Goal: Information Seeking & Learning: Learn about a topic

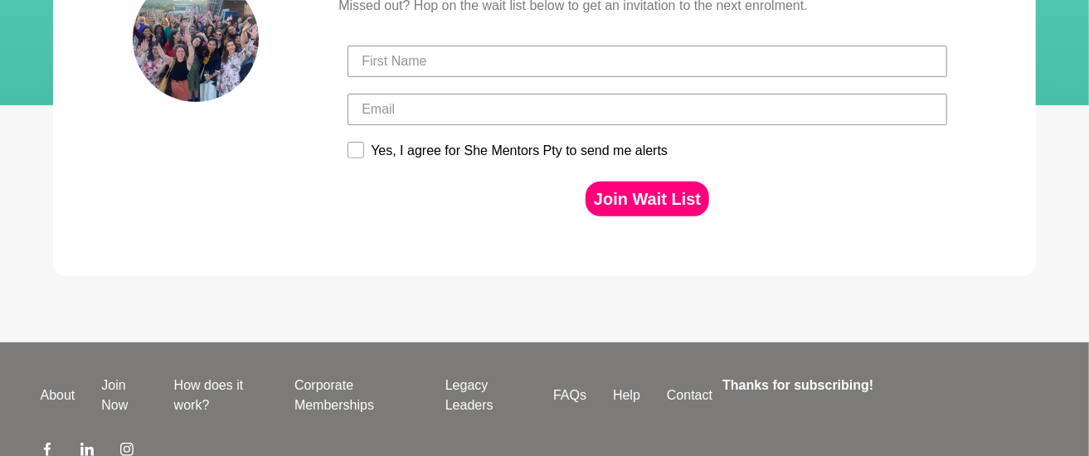
scroll to position [421, 0]
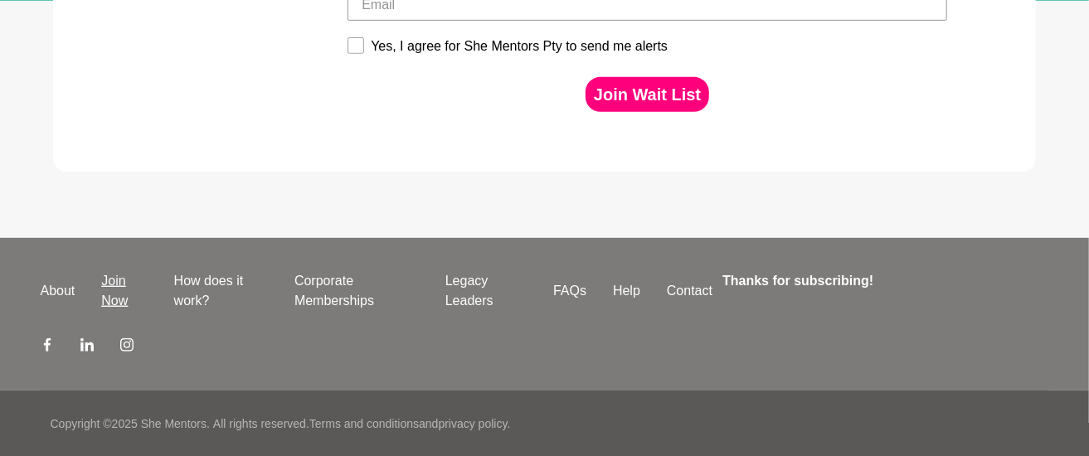
click at [116, 285] on link "Join Now" at bounding box center [124, 291] width 72 height 40
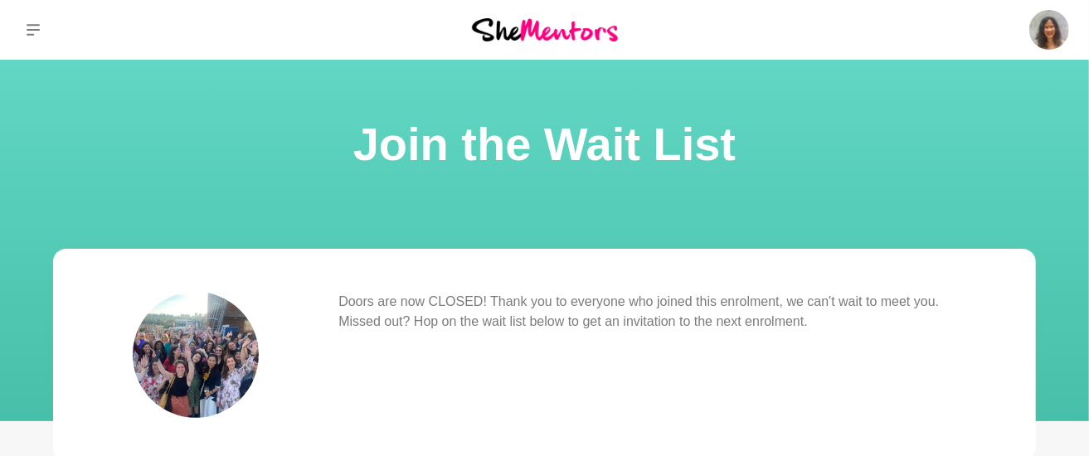
scroll to position [290, 0]
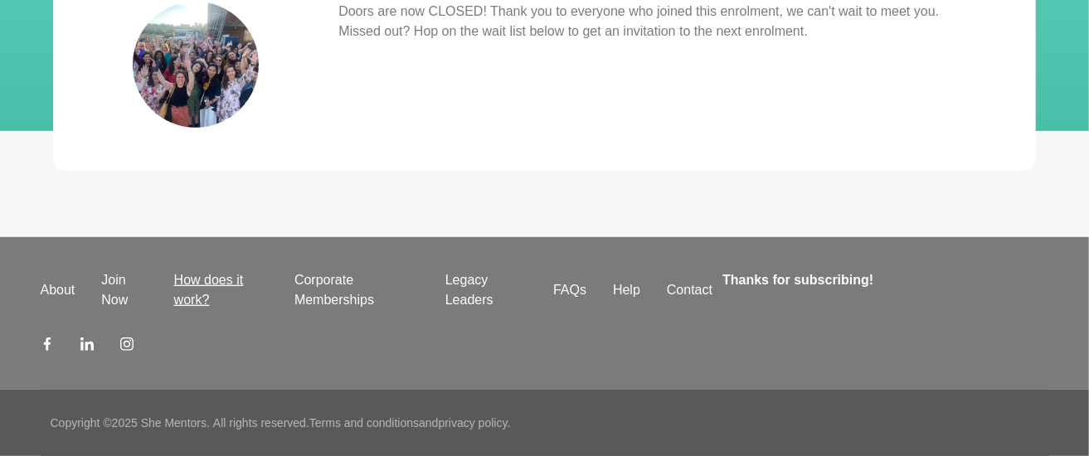
click at [183, 275] on link "How does it work?" at bounding box center [221, 290] width 120 height 40
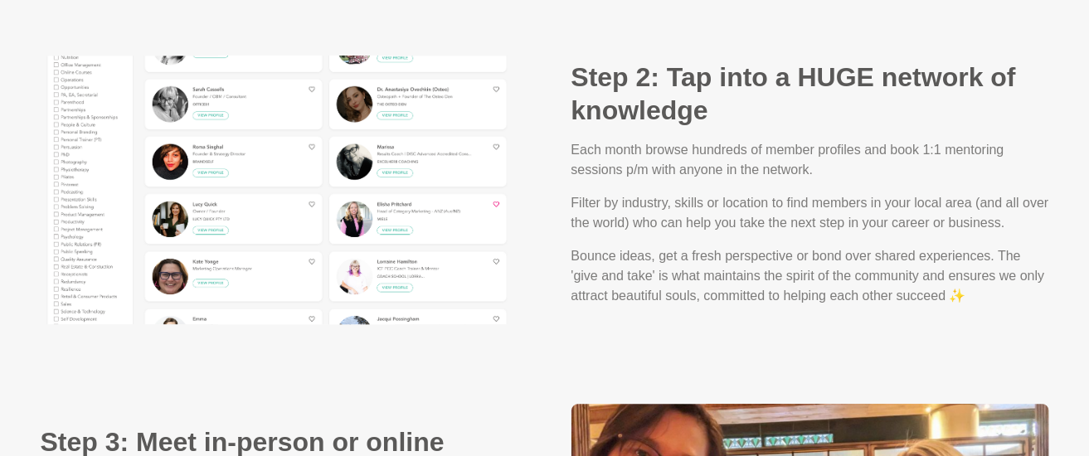
scroll to position [1991, 0]
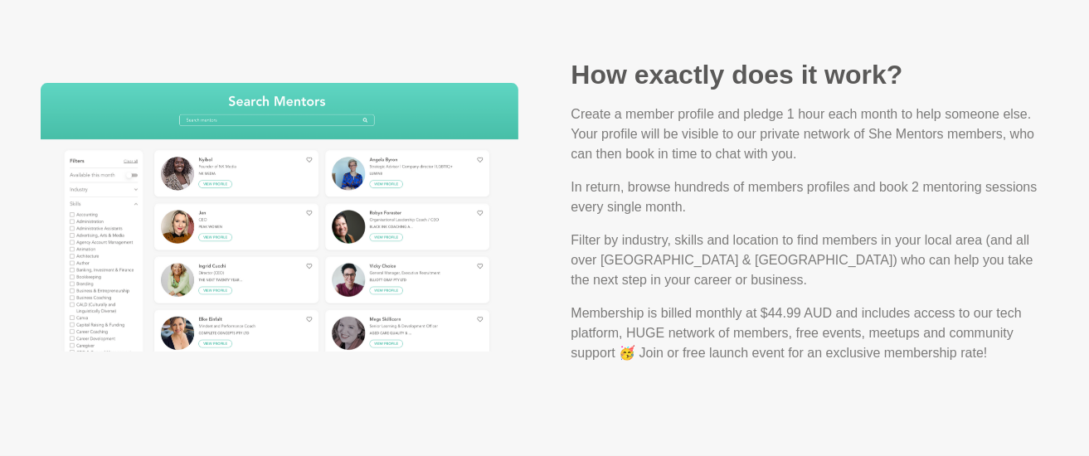
scroll to position [2654, 0]
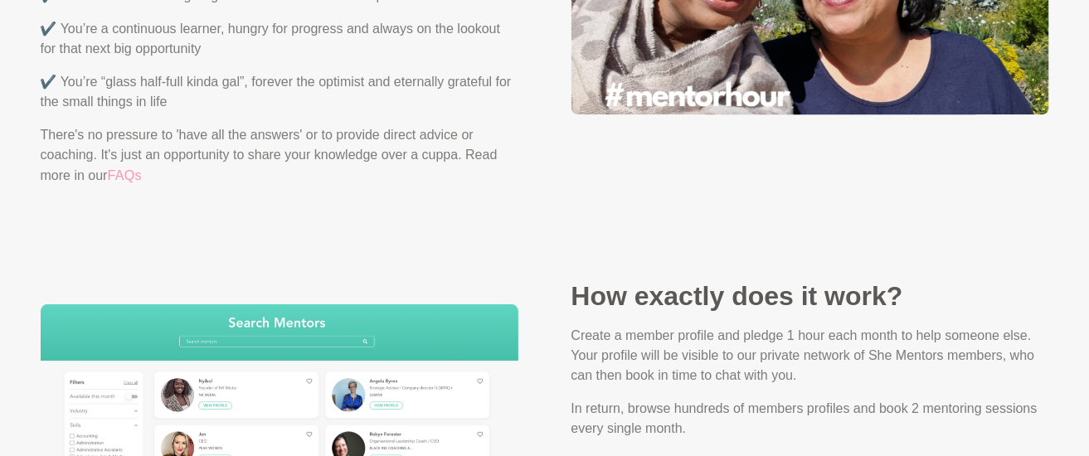
click at [115, 165] on link "FAQs" at bounding box center [124, 176] width 35 height 22
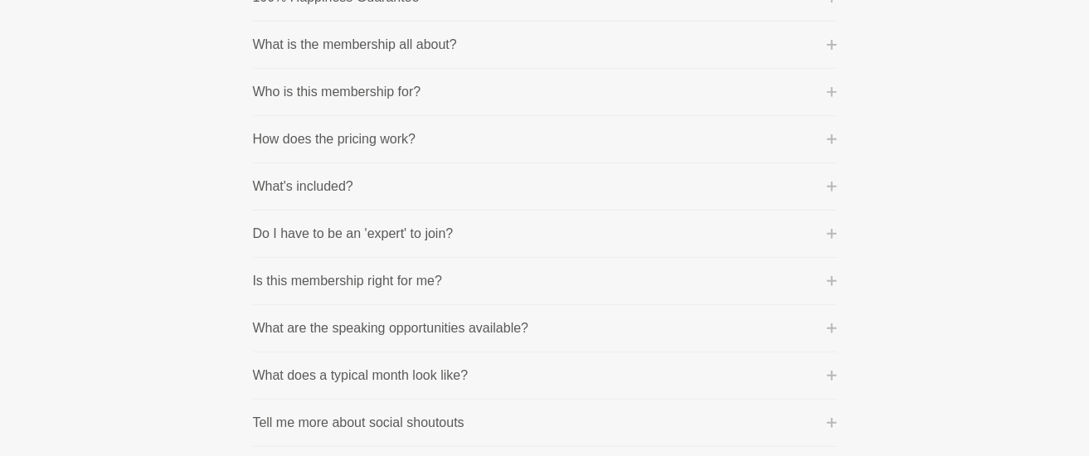
scroll to position [331, 0]
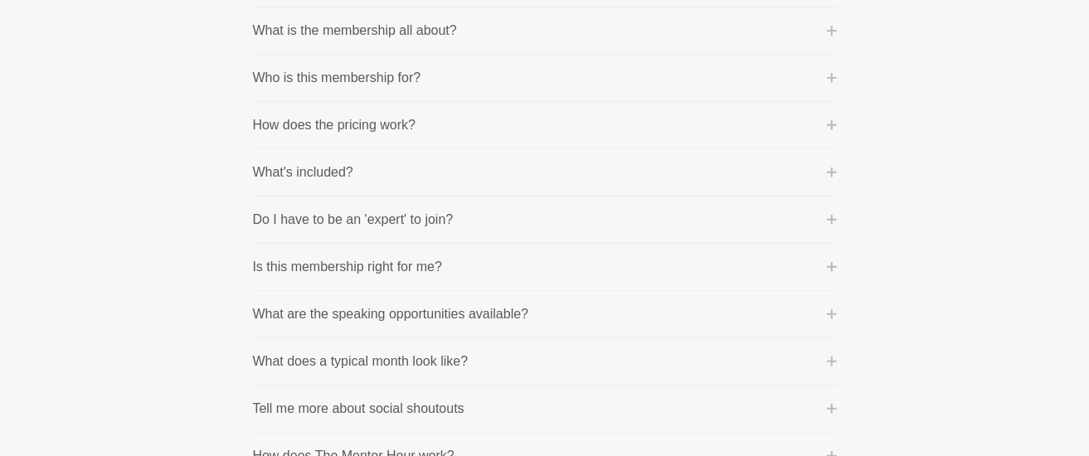
click at [353, 127] on p "How does the pricing work?" at bounding box center [334, 125] width 163 height 20
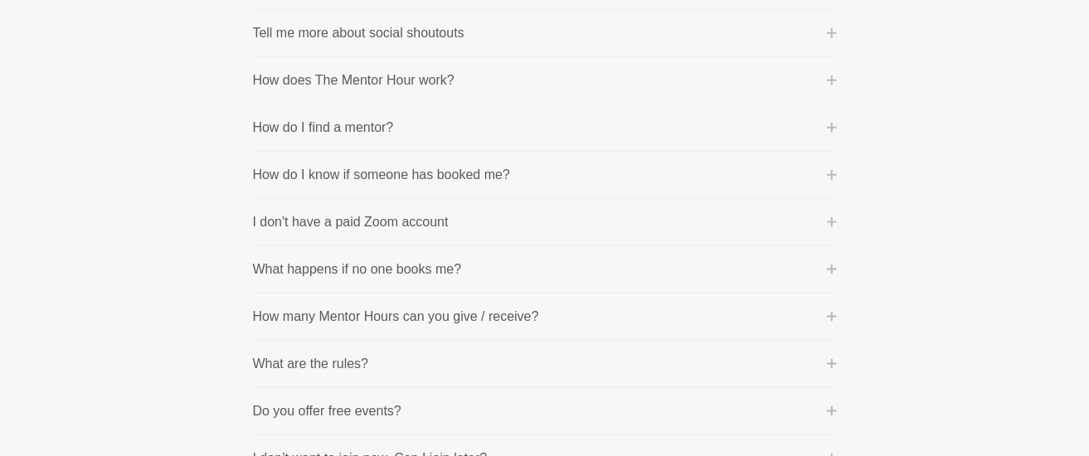
scroll to position [1216, 0]
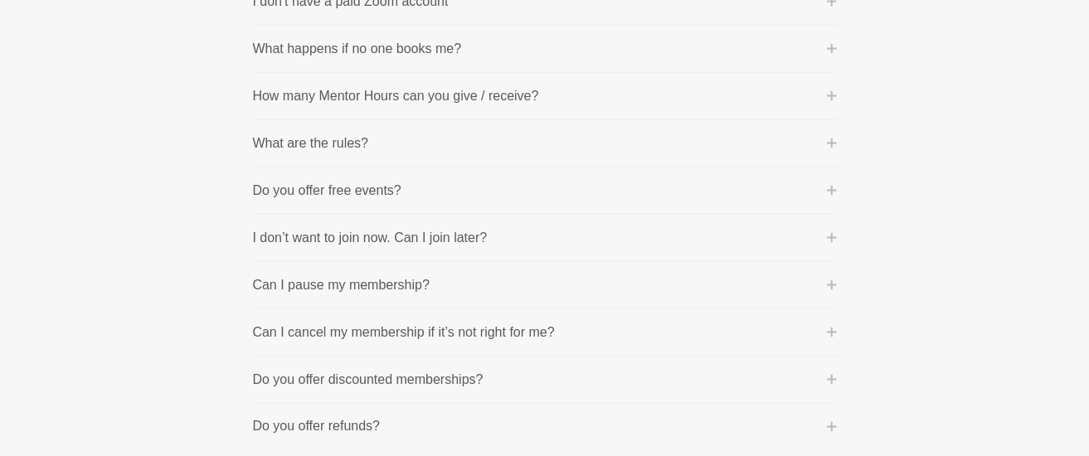
click at [809, 284] on button "Can I pause my membership?" at bounding box center [545, 285] width 584 height 20
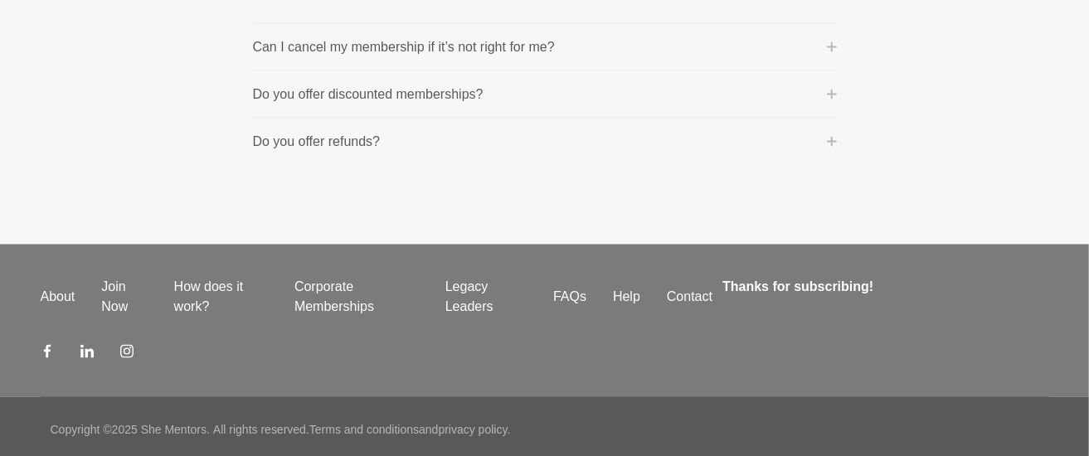
scroll to position [1359, 0]
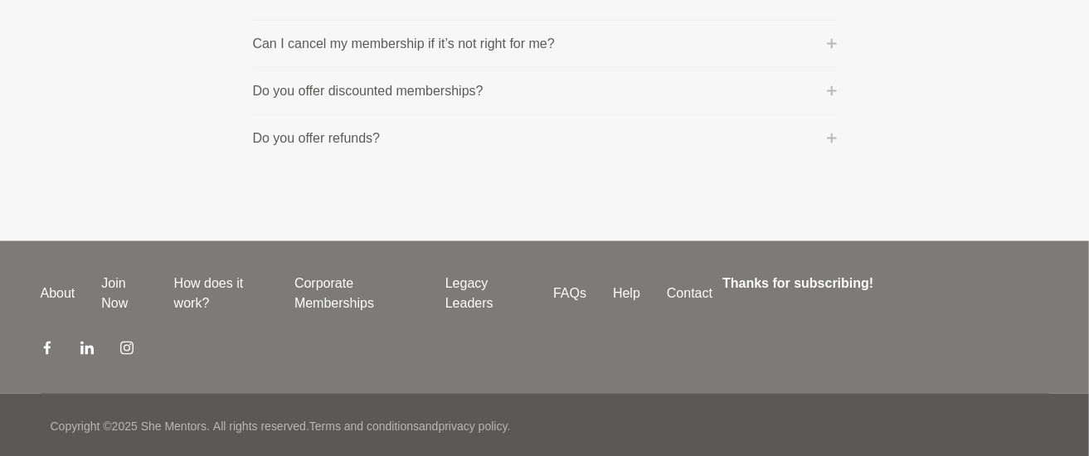
click at [373, 134] on p "Do you offer refunds?" at bounding box center [317, 139] width 128 height 20
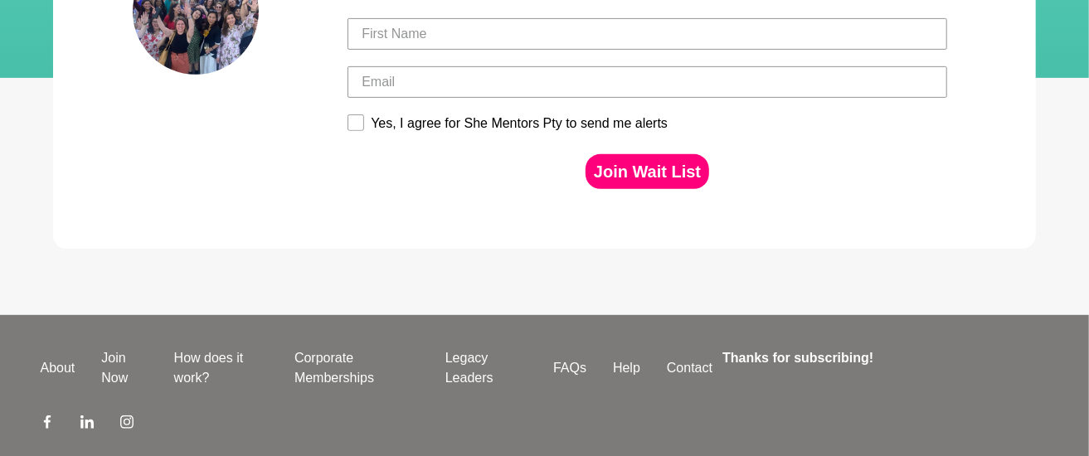
scroll to position [310, 0]
